Goal: Check status: Check status

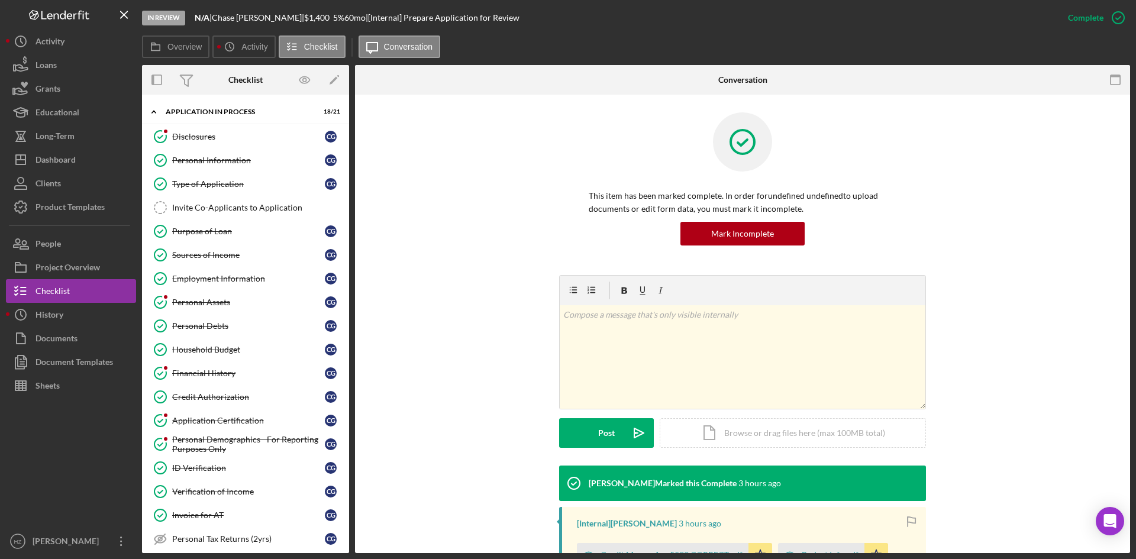
scroll to position [383, 0]
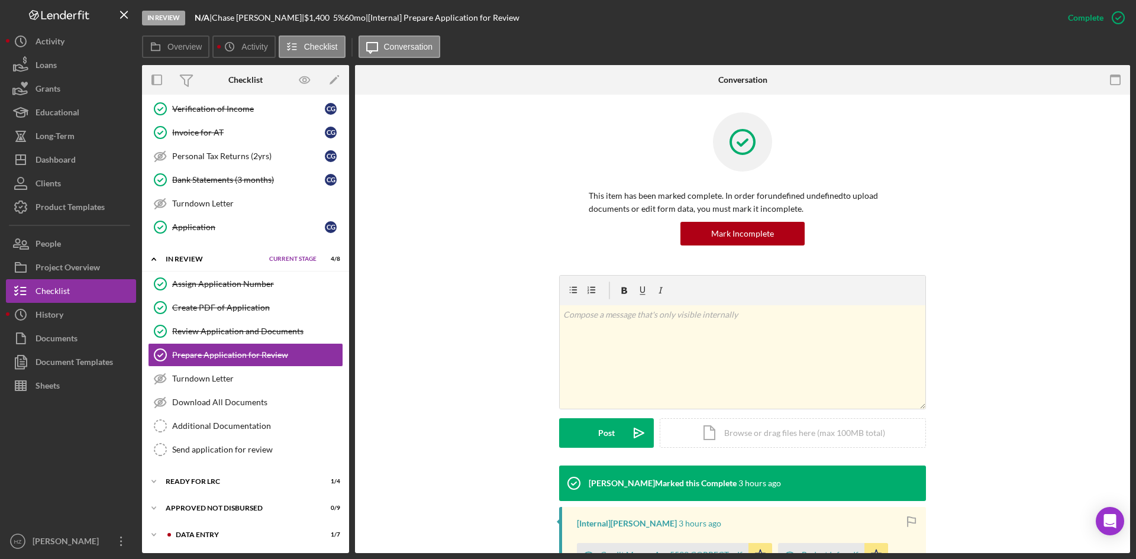
click at [49, 159] on div "Dashboard" at bounding box center [56, 161] width 40 height 27
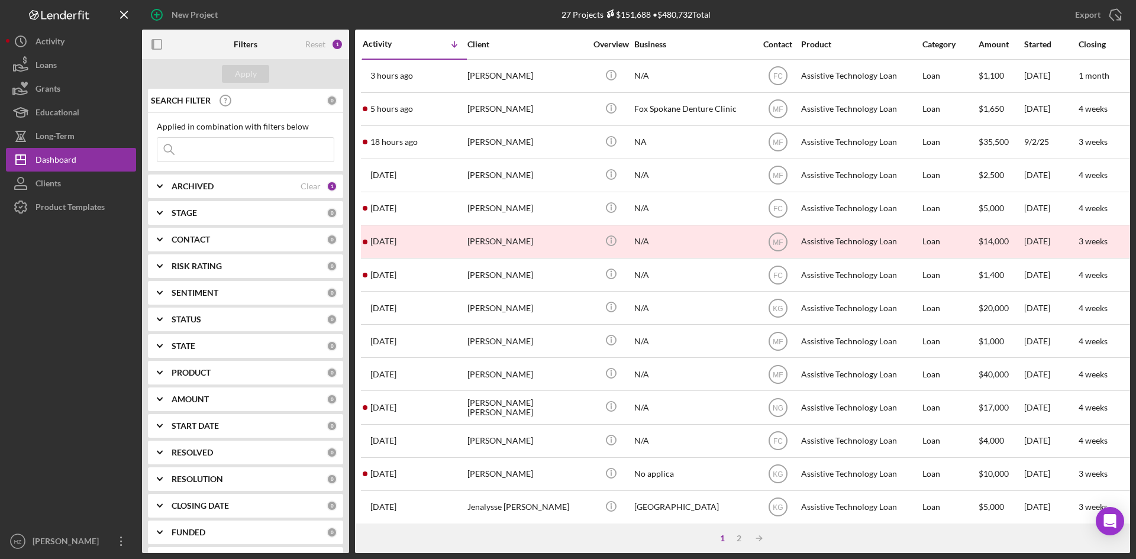
click at [479, 76] on div "[PERSON_NAME]" at bounding box center [527, 75] width 118 height 31
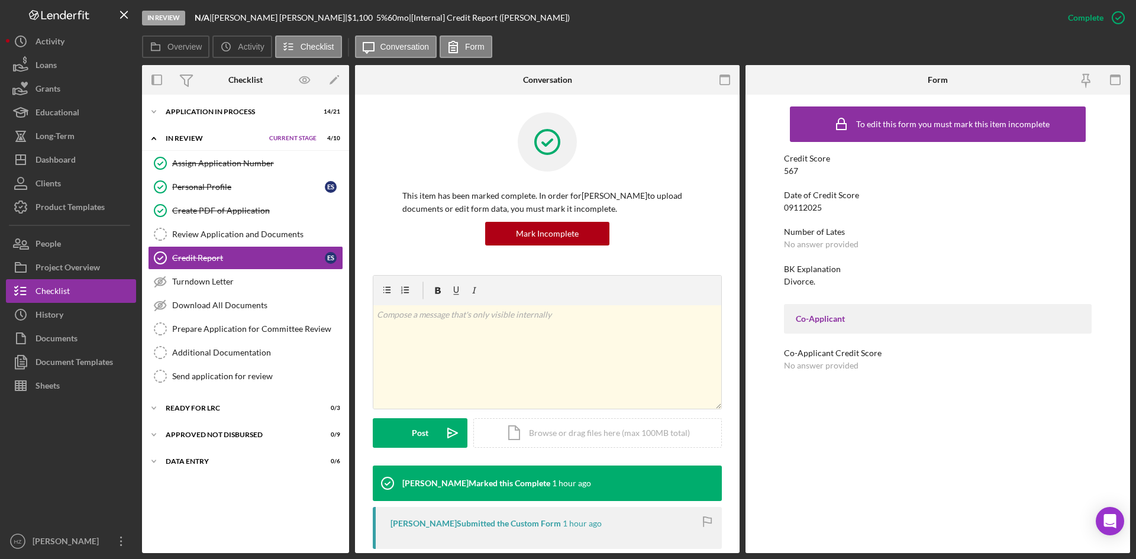
click at [156, 111] on icon "Icon/Expander" at bounding box center [154, 112] width 24 height 24
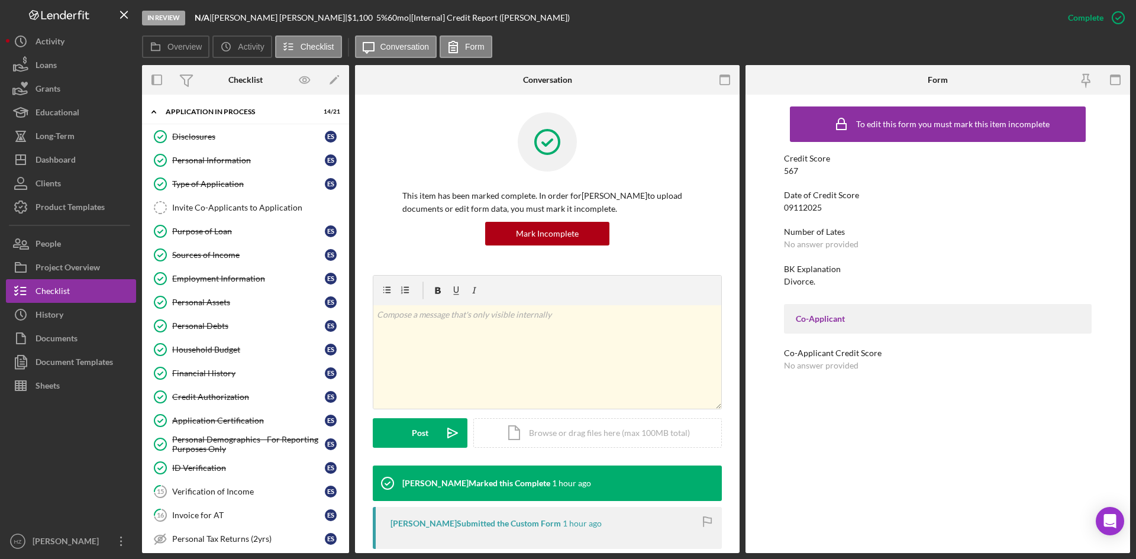
click at [207, 237] on link "Purpose of Loan Purpose of Loan E S" at bounding box center [245, 232] width 195 height 24
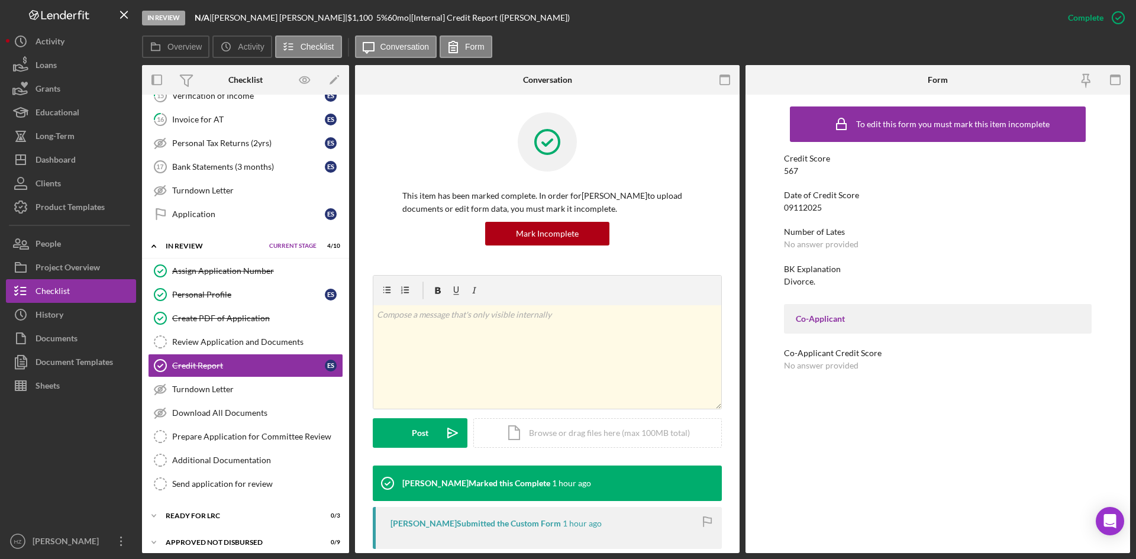
scroll to position [430, 0]
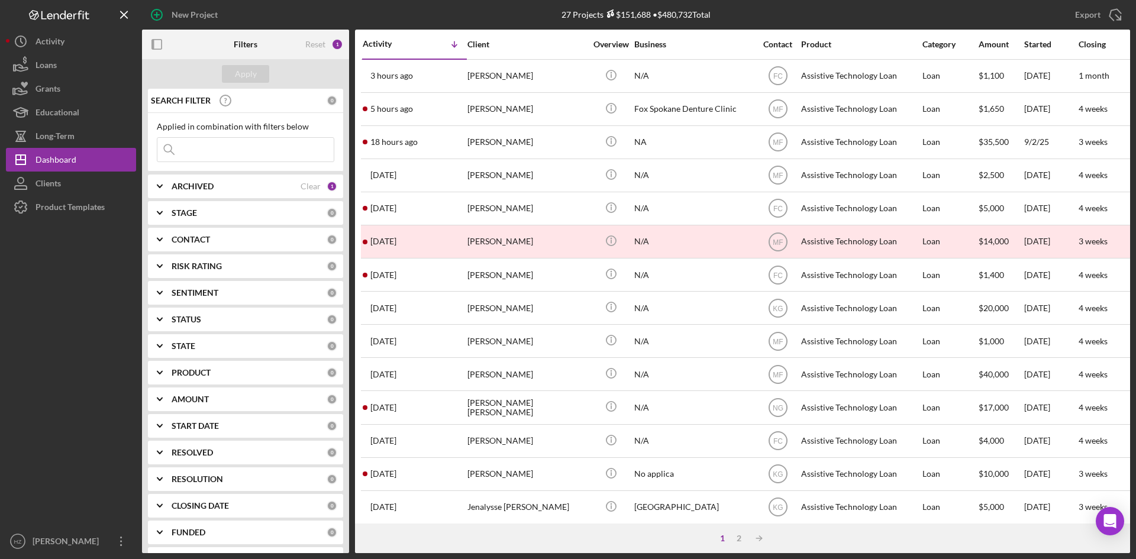
click at [810, 1] on div "Export Icon/Export" at bounding box center [966, 15] width 330 height 30
click at [490, 75] on div "[PERSON_NAME]" at bounding box center [527, 75] width 118 height 31
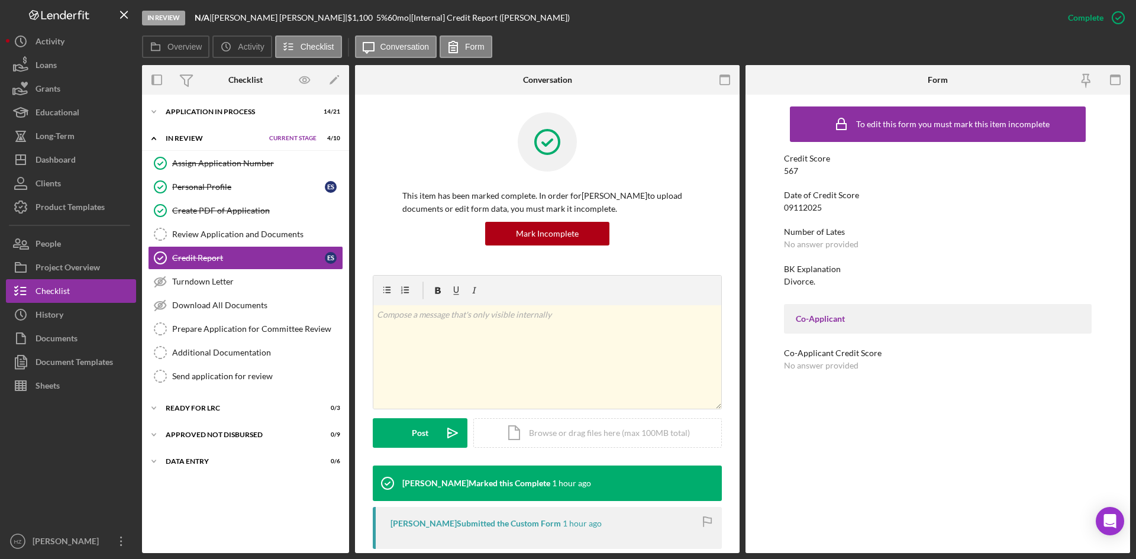
click at [153, 111] on icon "Icon/Expander" at bounding box center [154, 112] width 24 height 24
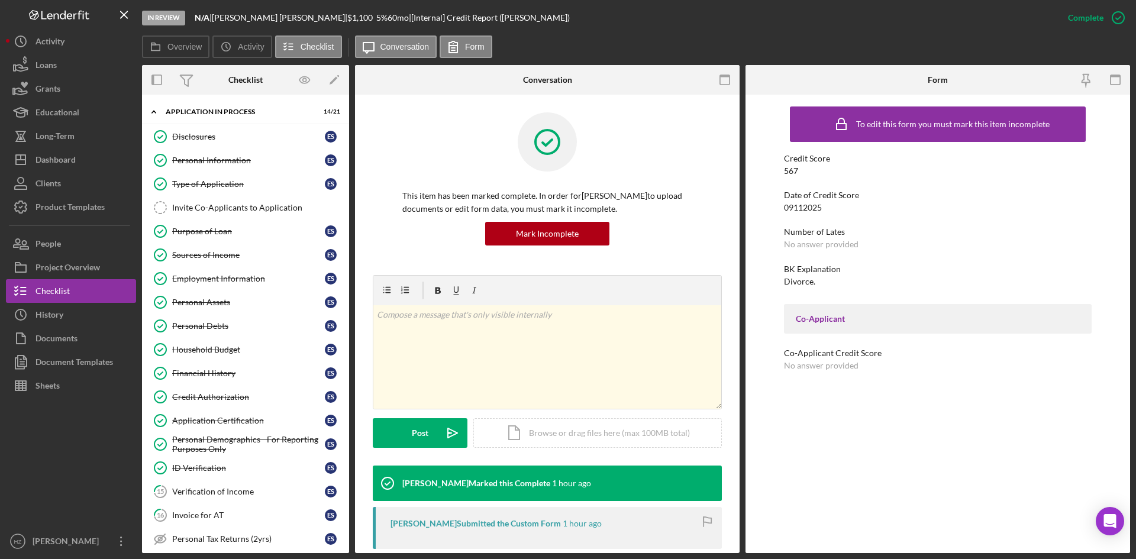
click at [201, 326] on div "Personal Debts" at bounding box center [248, 325] width 153 height 9
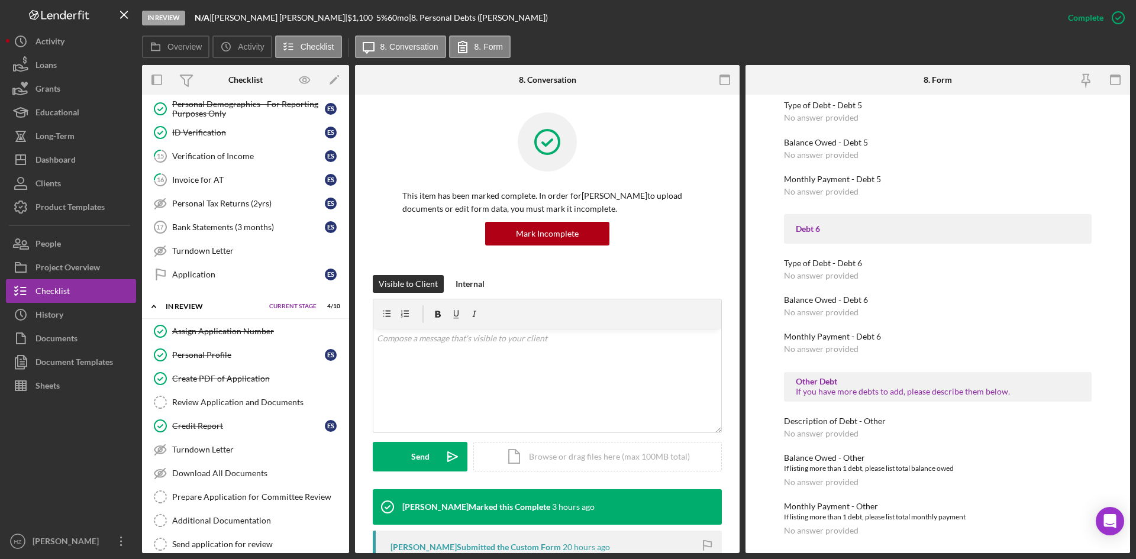
scroll to position [371, 0]
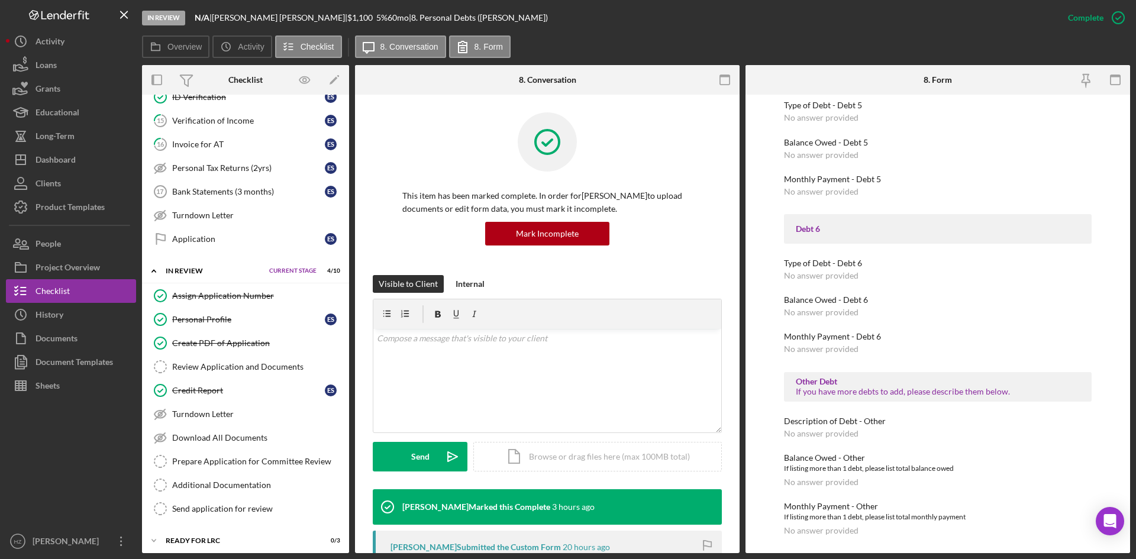
click at [194, 389] on div "Credit Report" at bounding box center [248, 390] width 153 height 9
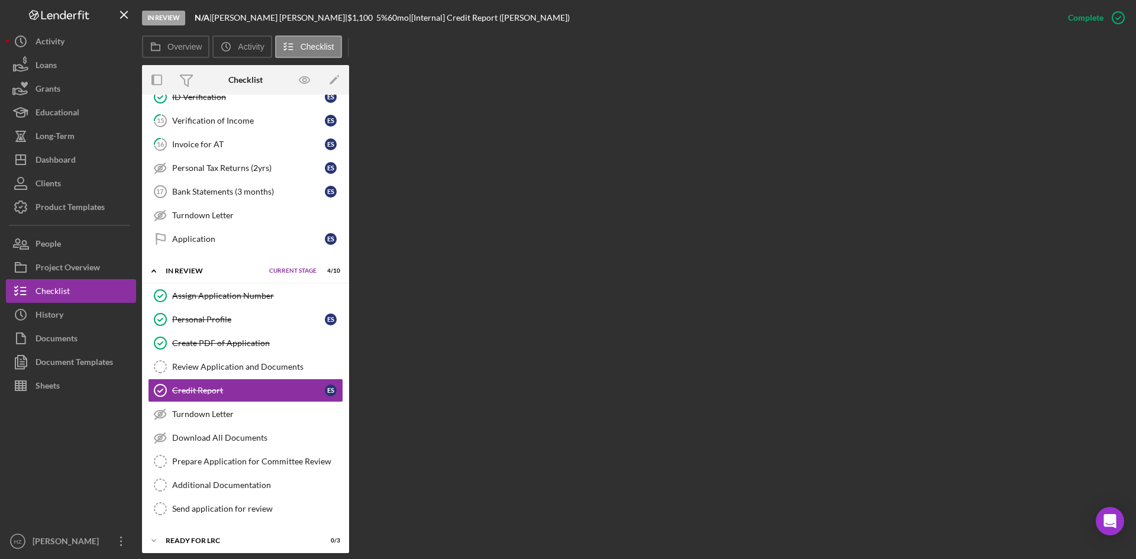
click at [194, 389] on div "Credit Report" at bounding box center [248, 390] width 153 height 9
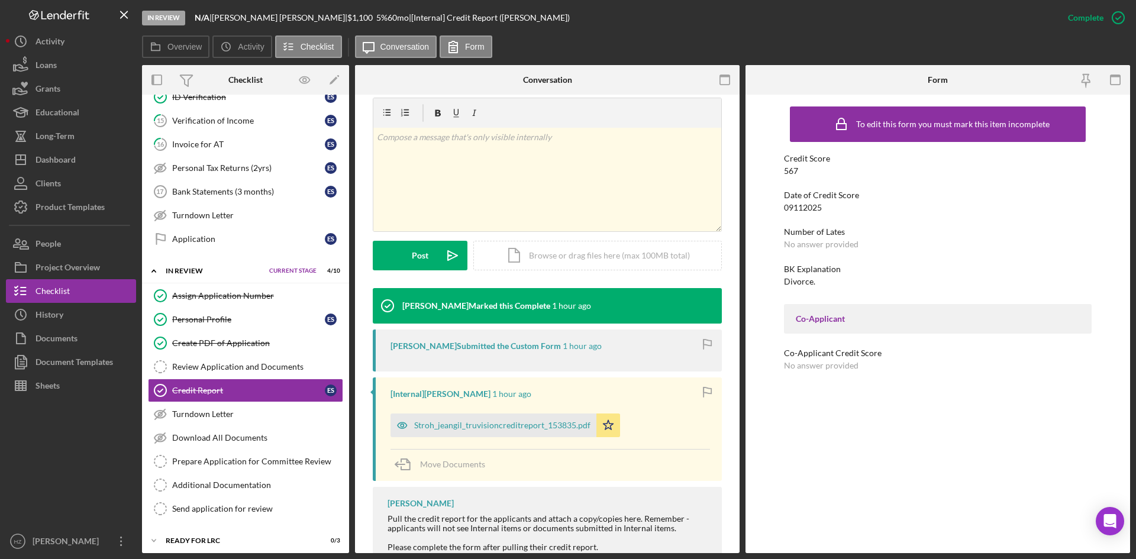
scroll to position [215, 0]
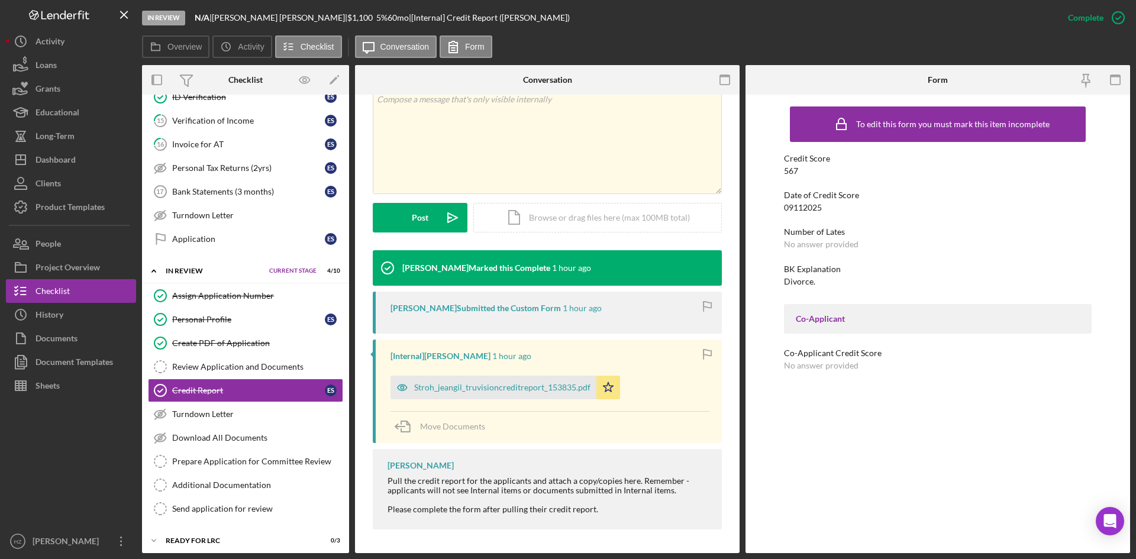
click at [482, 385] on div "Stroh_jeangil_truvisioncreditreport_153835.pdf" at bounding box center [502, 387] width 176 height 9
